Goal: Obtain resource: Obtain resource

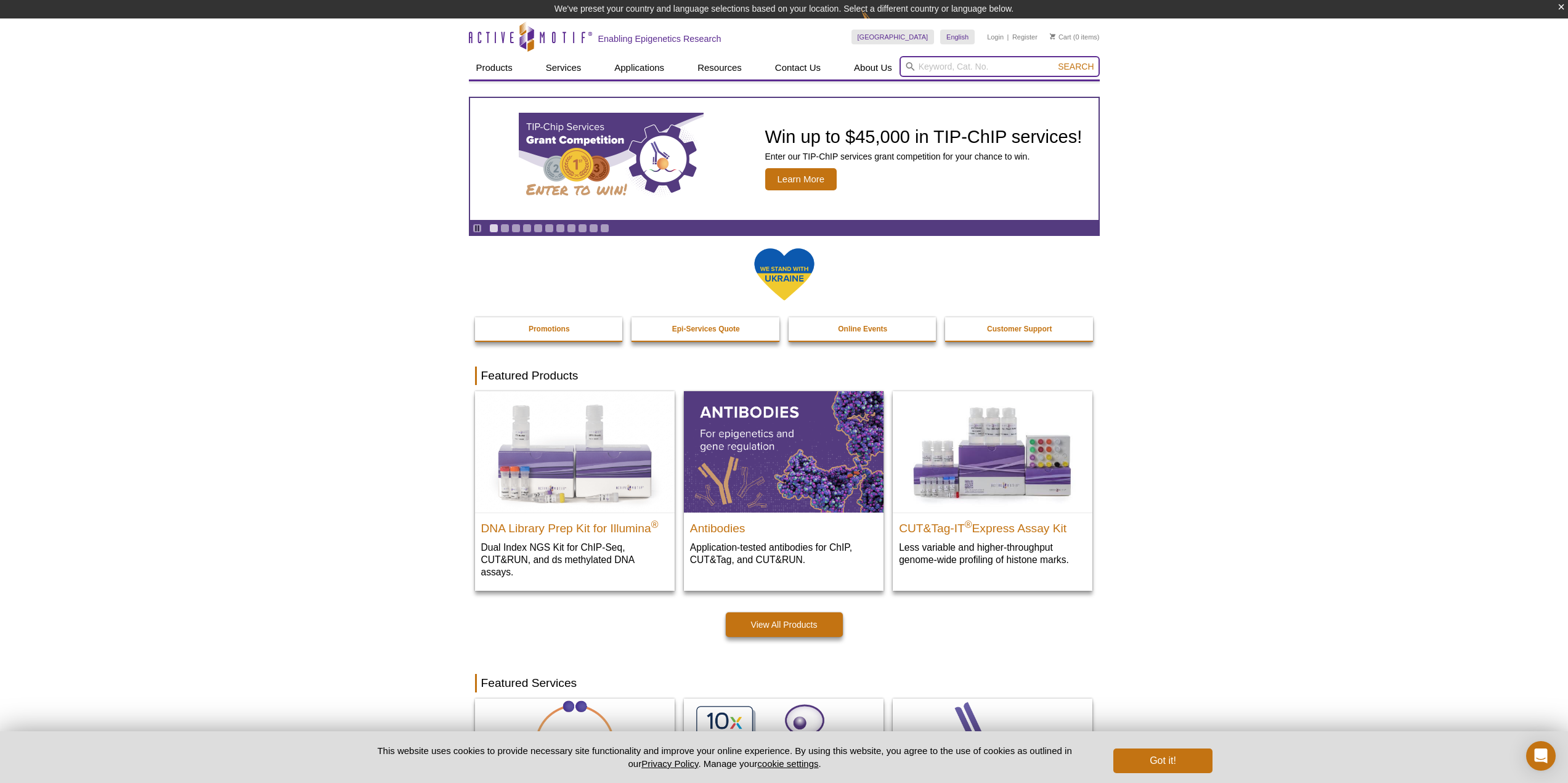
click at [973, 67] on input "search" at bounding box center [1000, 66] width 200 height 21
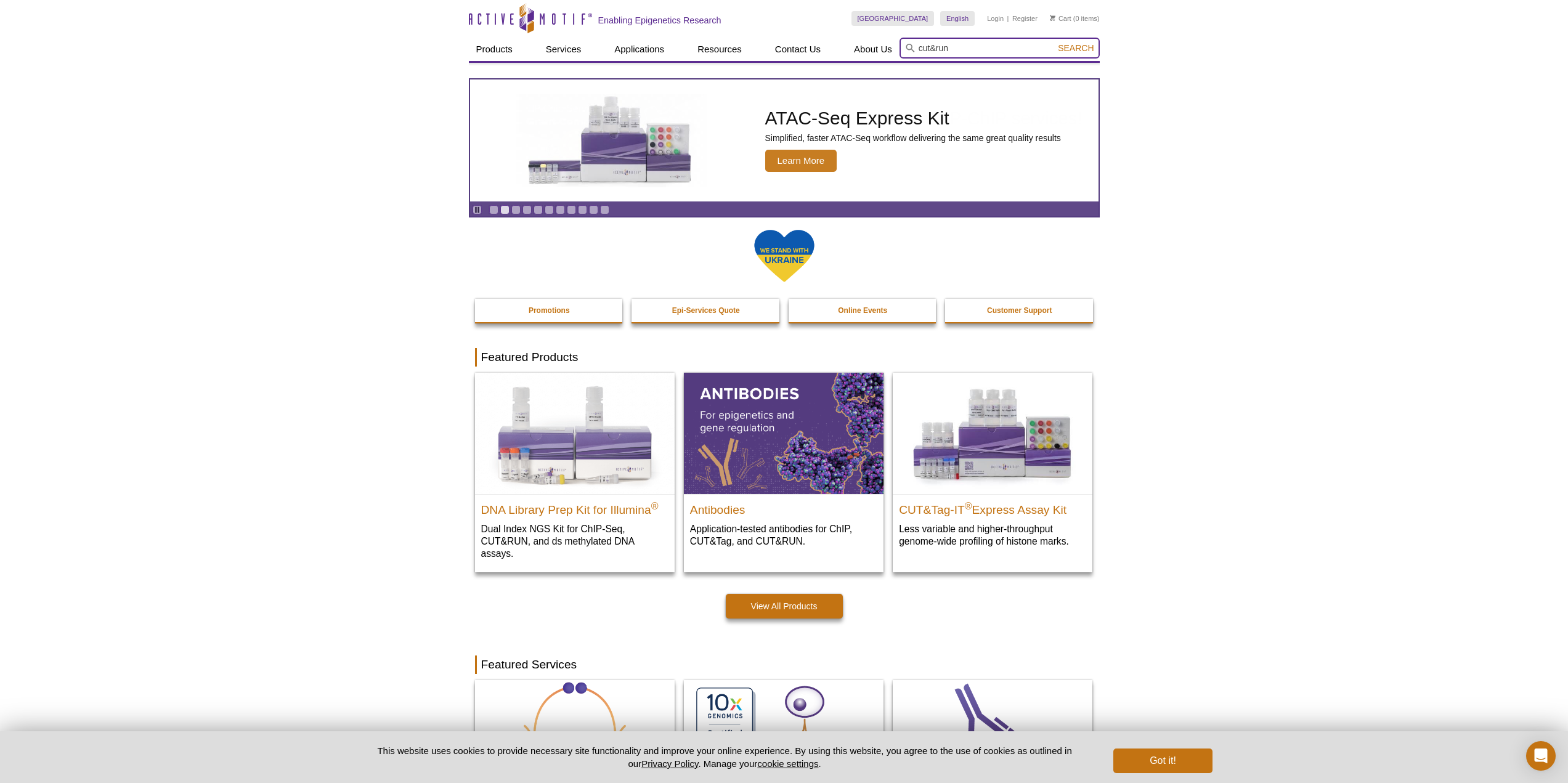
type input "cut&run"
click at [1054, 42] on button "Search" at bounding box center [1075, 48] width 43 height 11
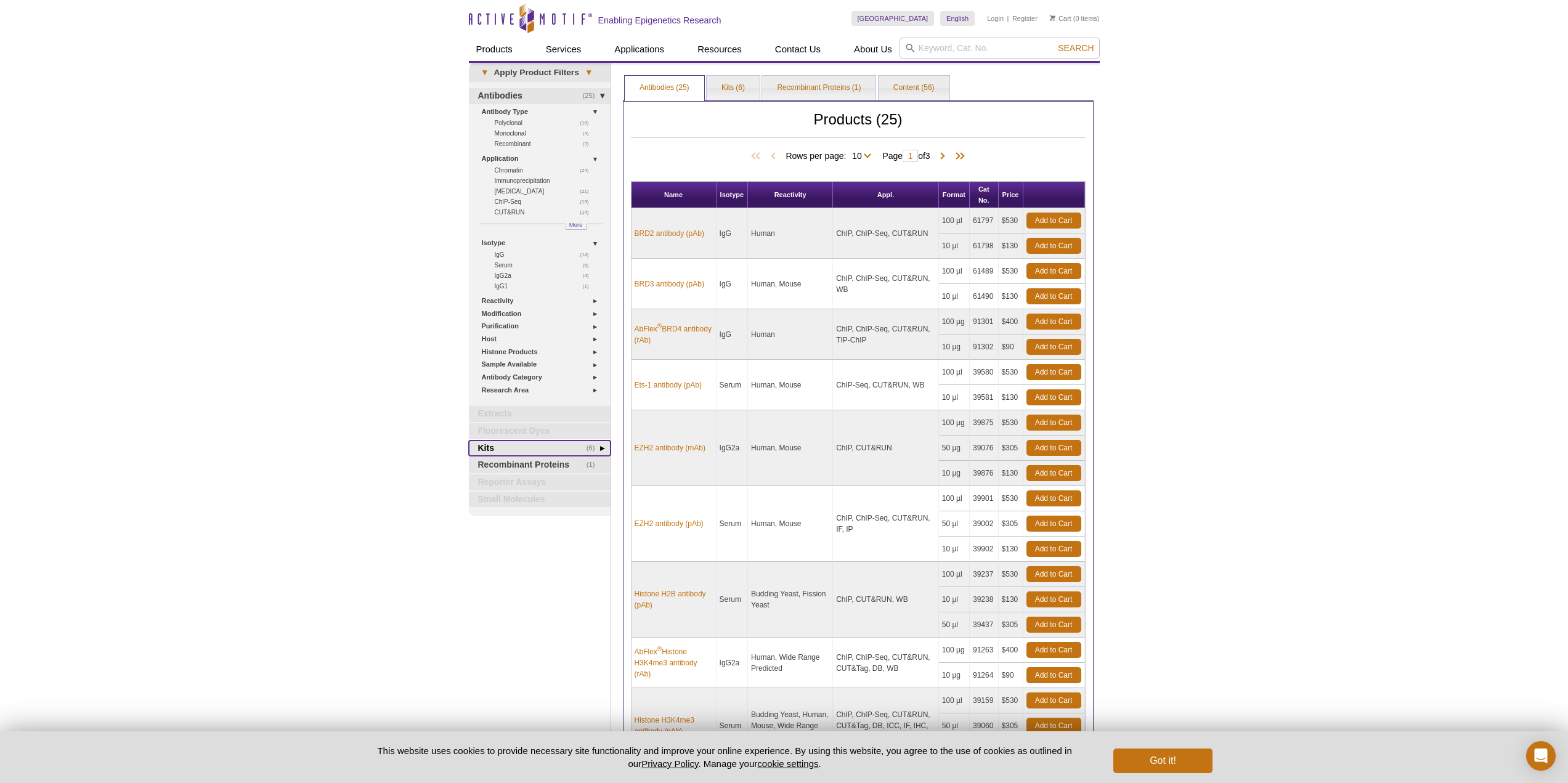
click at [527, 449] on link "(6) Kits" at bounding box center [540, 449] width 142 height 16
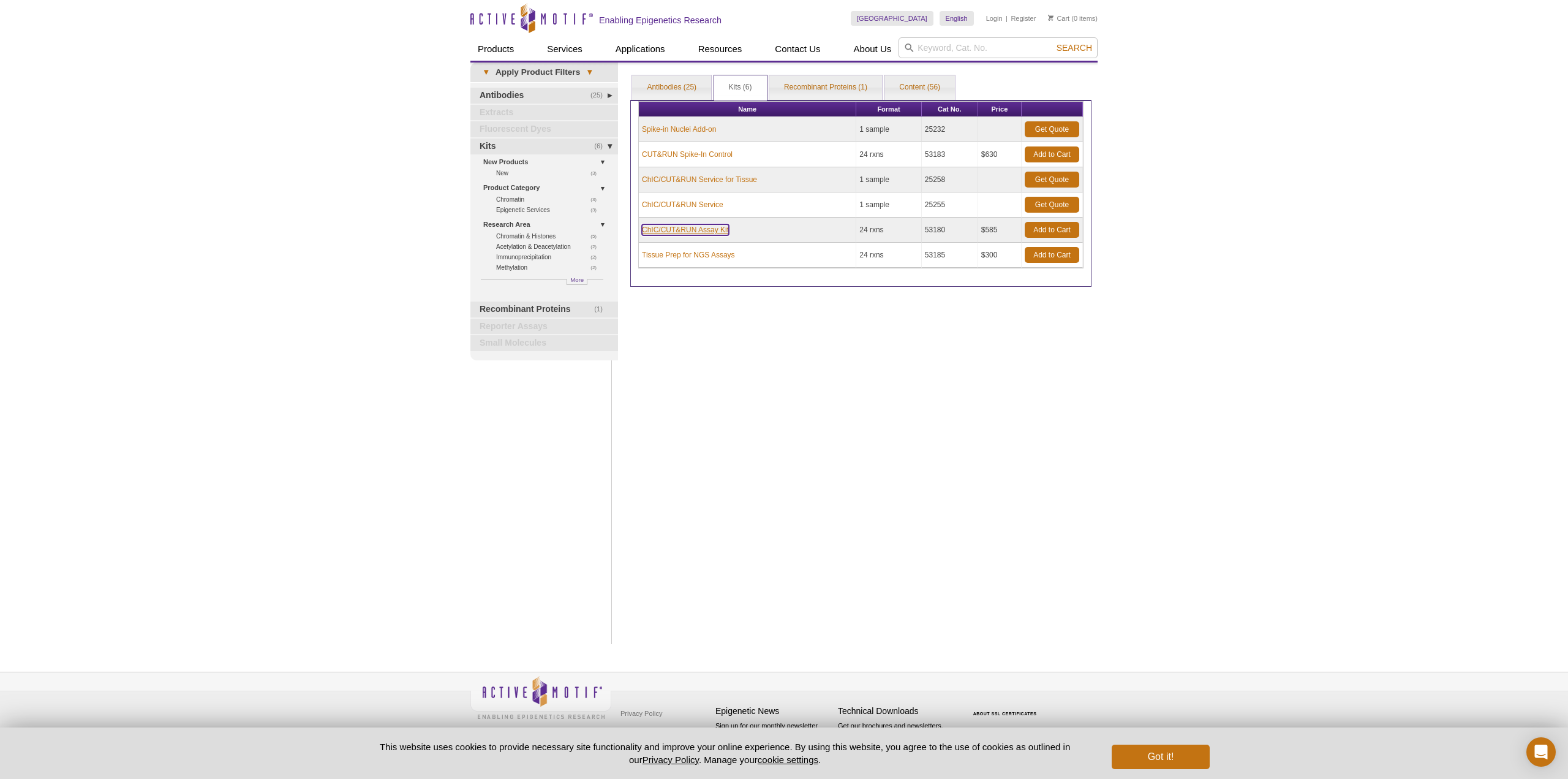
click at [684, 229] on link "ChIC/CUT&RUN Assay Kit" at bounding box center [685, 230] width 87 height 11
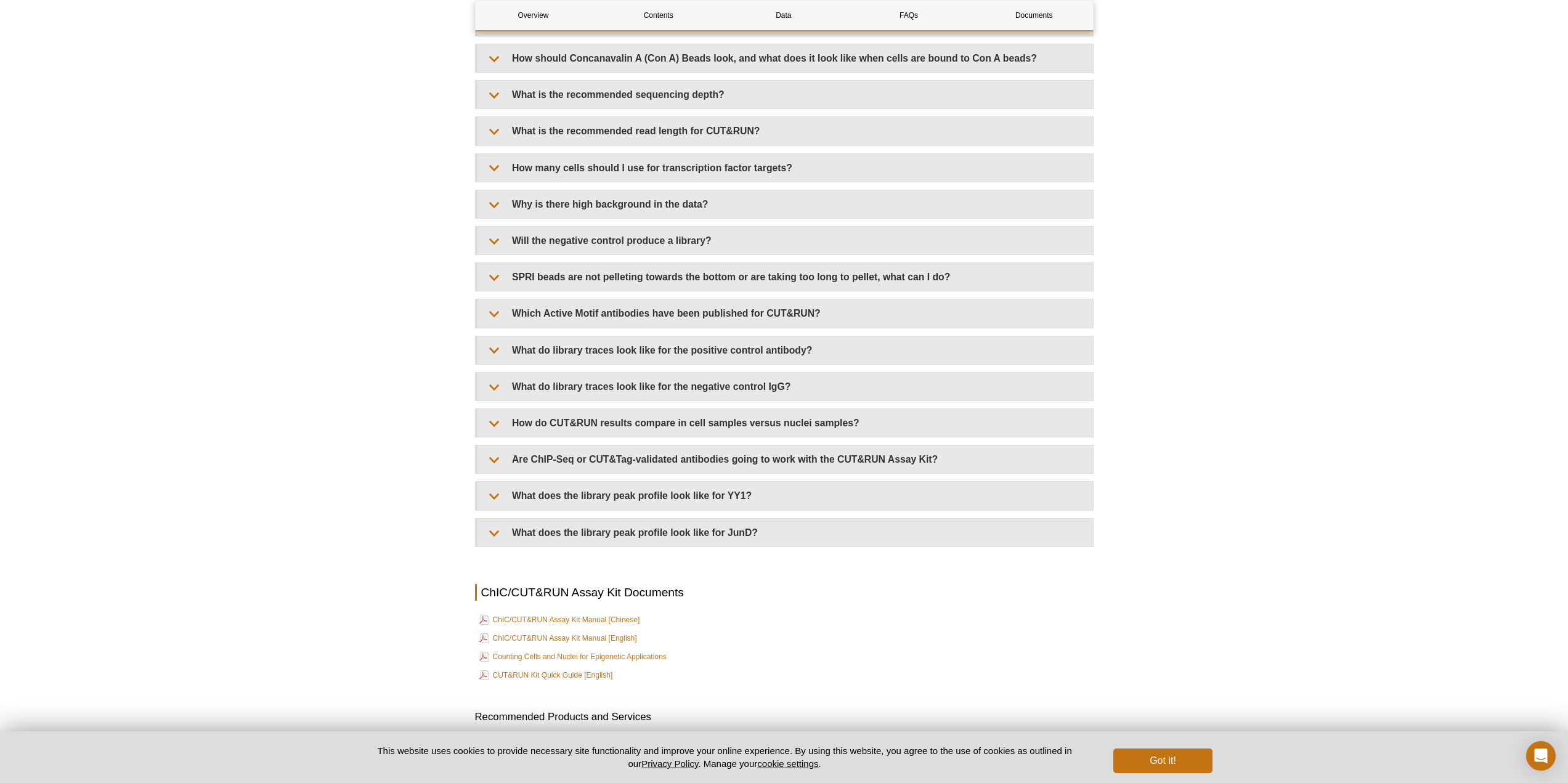
scroll to position [4002, 0]
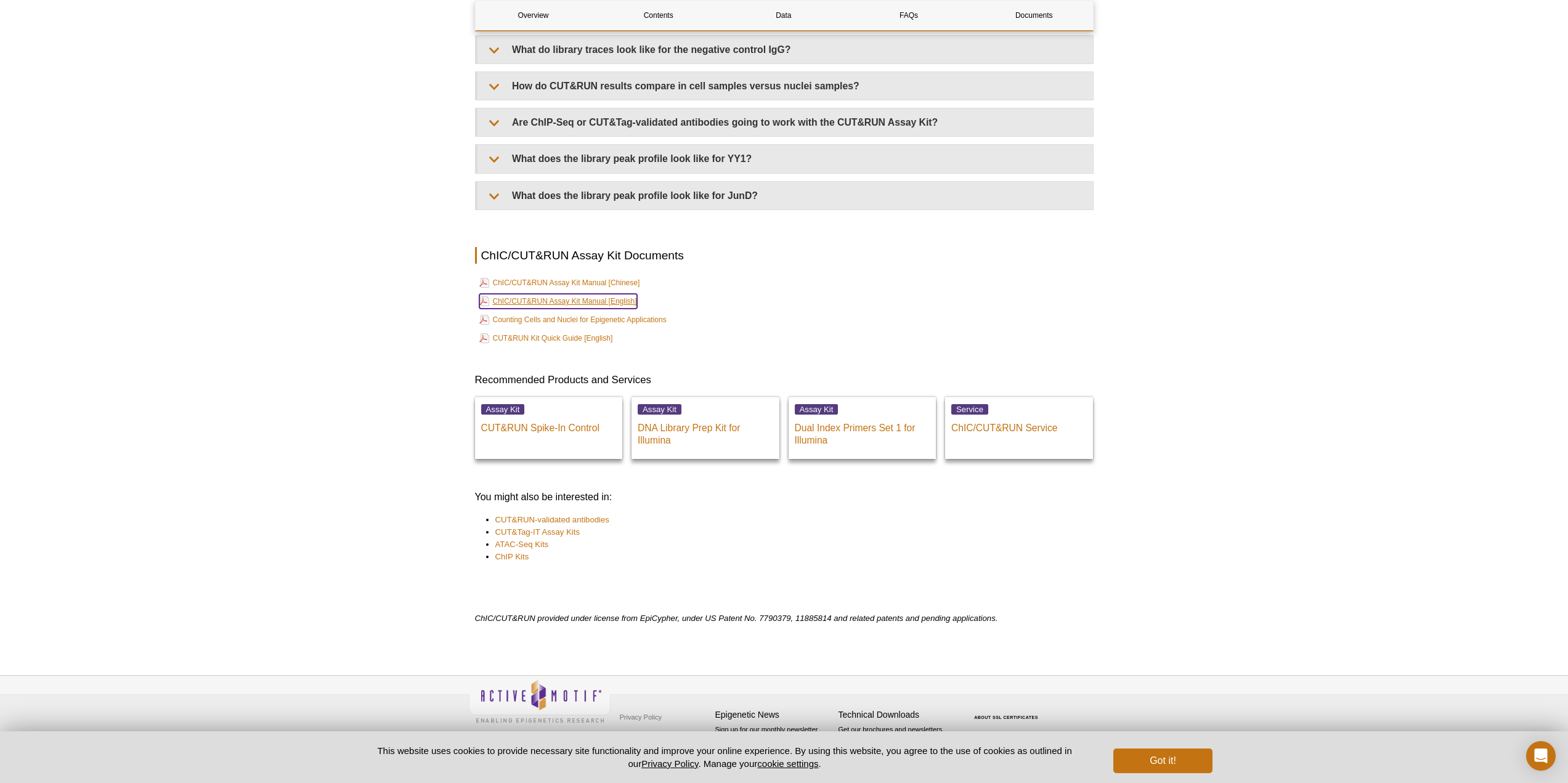
click at [559, 299] on link "ChIC/CUT&RUN Assay Kit Manual [English]" at bounding box center [558, 301] width 157 height 15
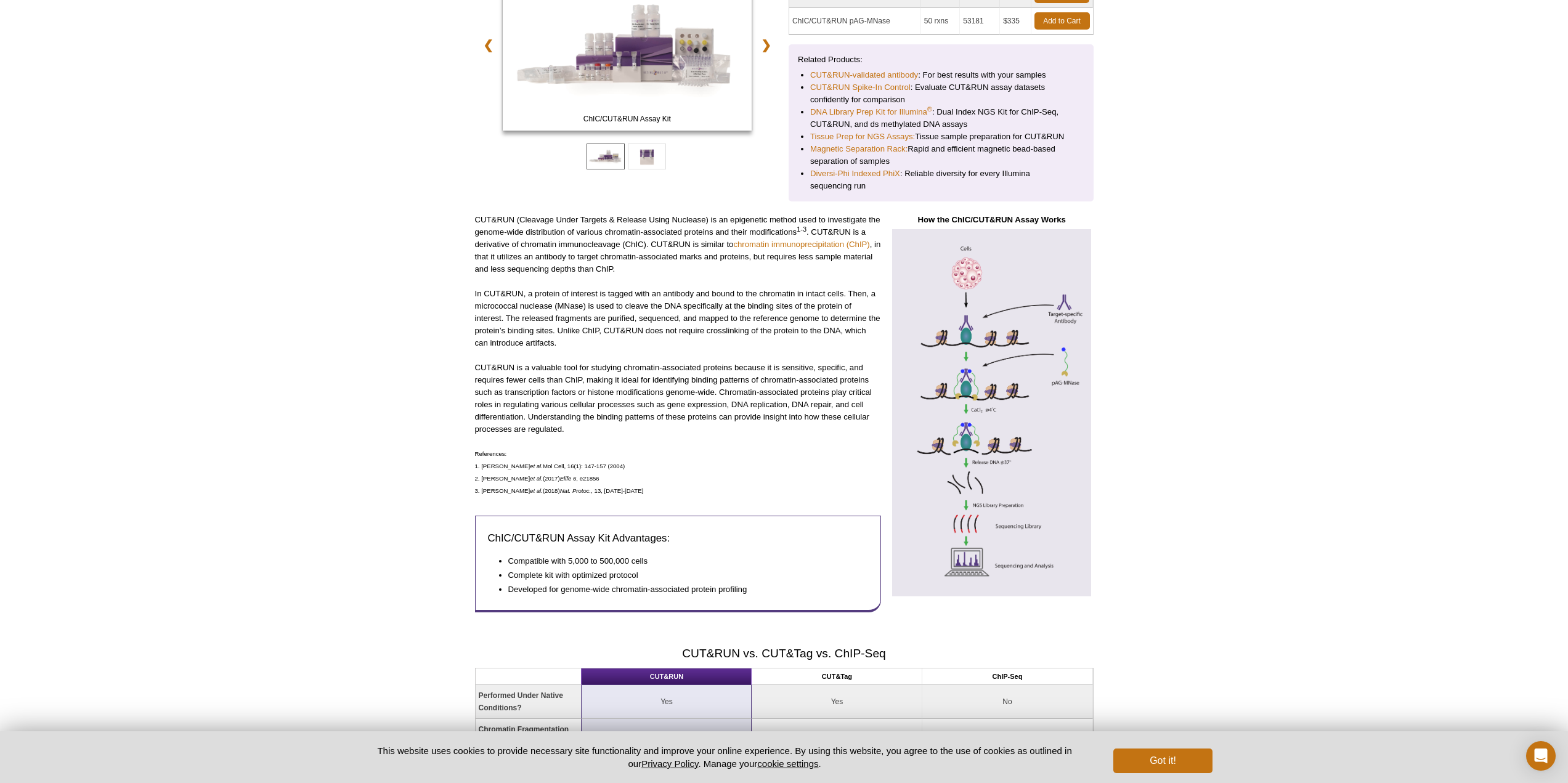
scroll to position [0, 0]
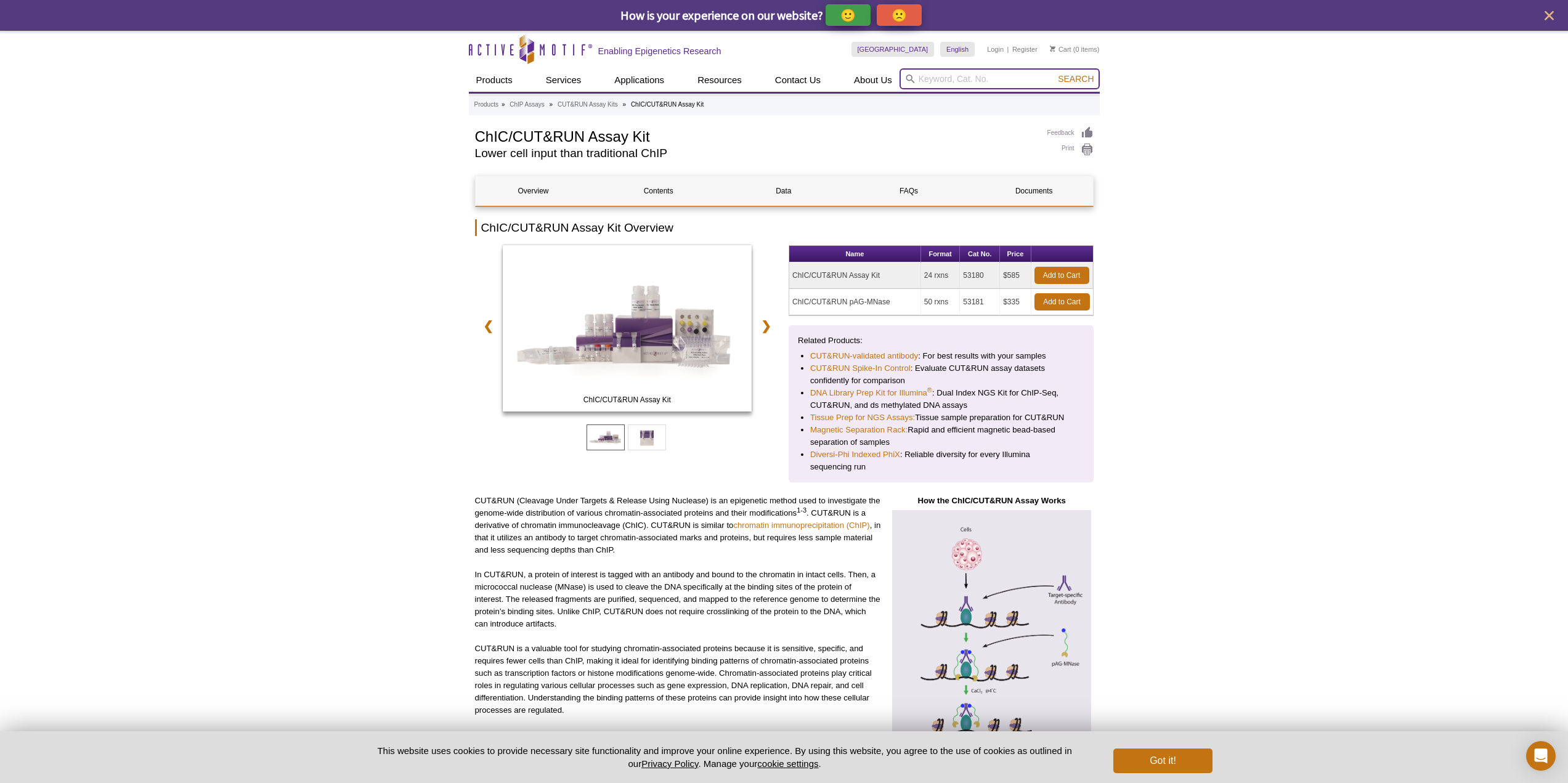
click at [1016, 79] on input "search" at bounding box center [1000, 79] width 200 height 21
paste input "53220"
type input "53220"
click at [1077, 77] on span "Search" at bounding box center [1075, 79] width 35 height 10
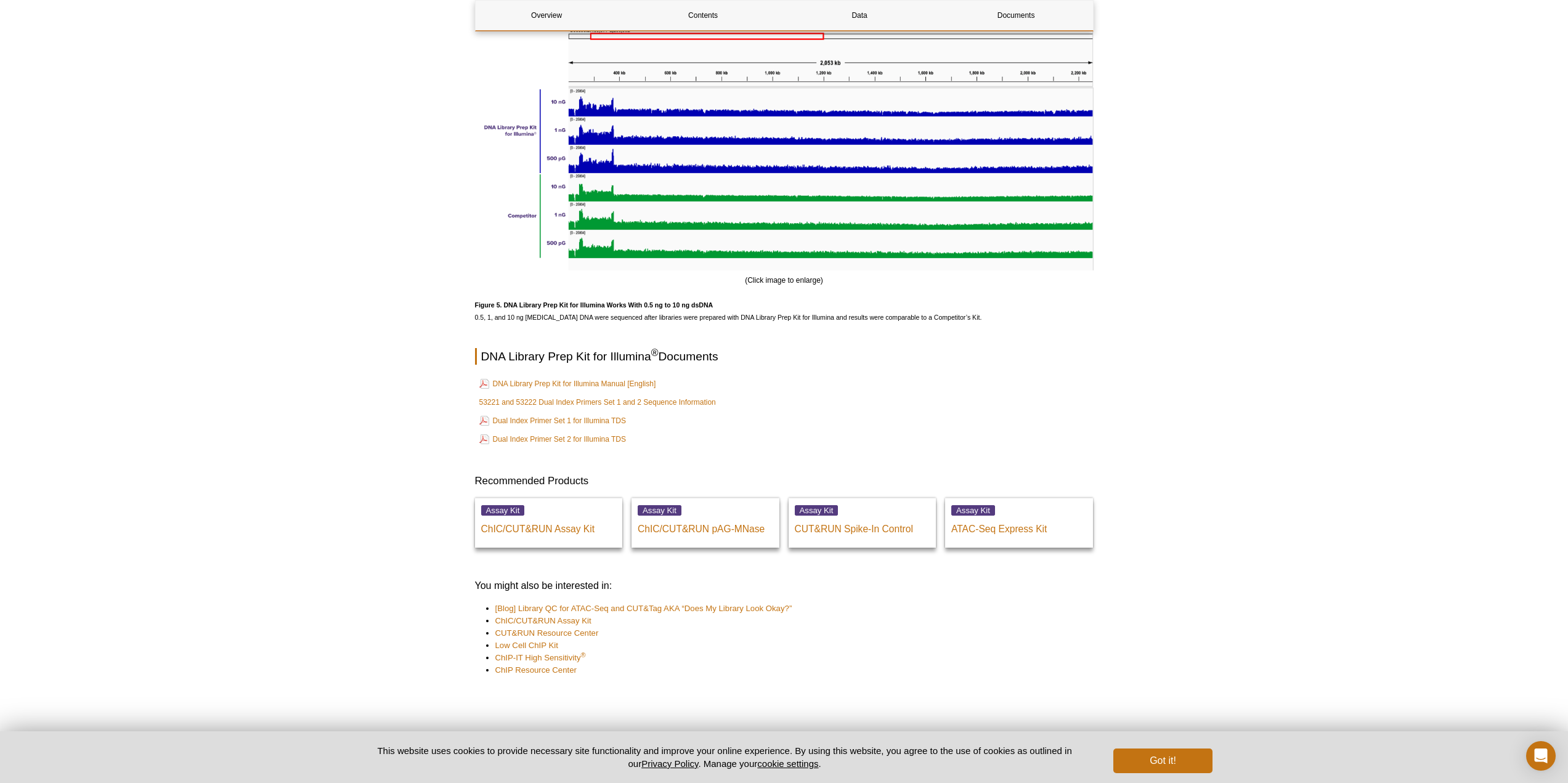
scroll to position [3083, 0]
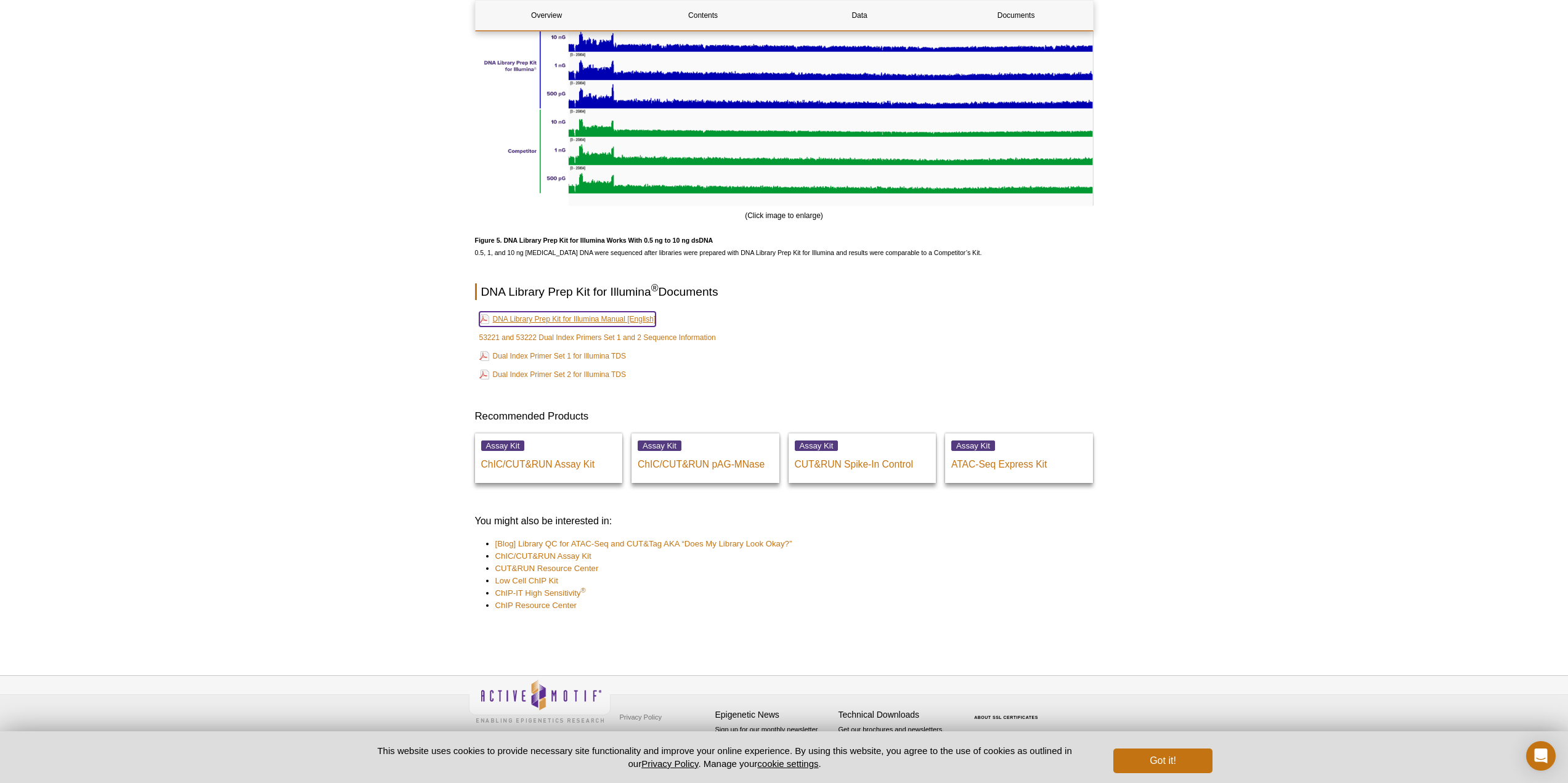
click at [530, 324] on link "DNA Library Prep Kit for Illumina Manual [English]" at bounding box center [568, 319] width 177 height 15
